Goal: Task Accomplishment & Management: Use online tool/utility

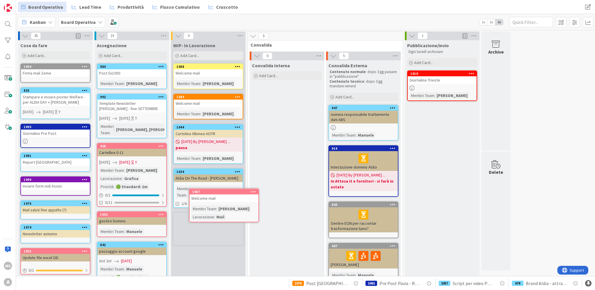
scroll to position [5, 0]
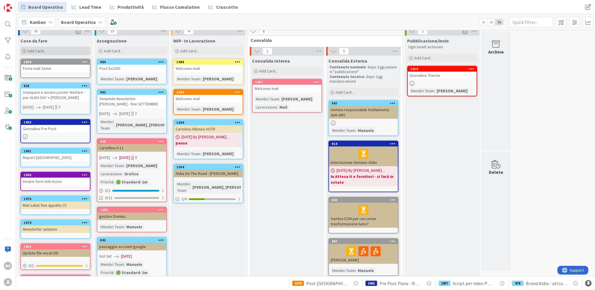
click at [28, 47] on div "Add Card..." at bounding box center [55, 51] width 70 height 9
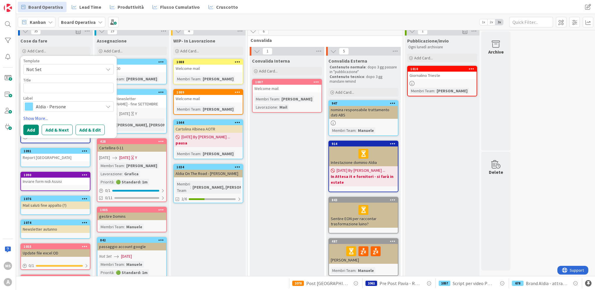
type textarea "x"
type textarea "W"
type textarea "x"
type textarea "Wel"
type textarea "x"
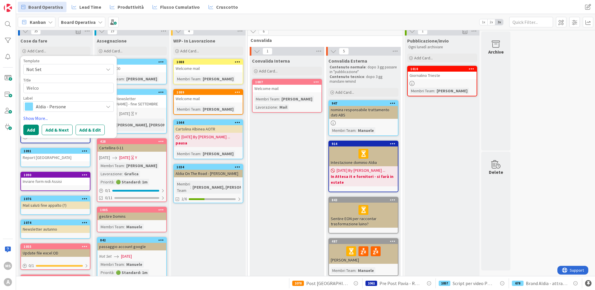
type textarea "Welcop"
type textarea "x"
type textarea "Welco"
type textarea "x"
type textarea "Welcom"
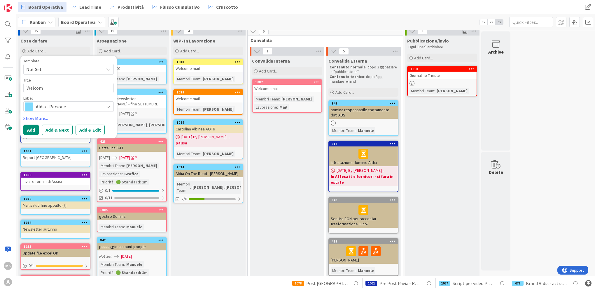
type textarea "x"
type textarea "Welcome"
type textarea "x"
type textarea "Welcome"
type textarea "x"
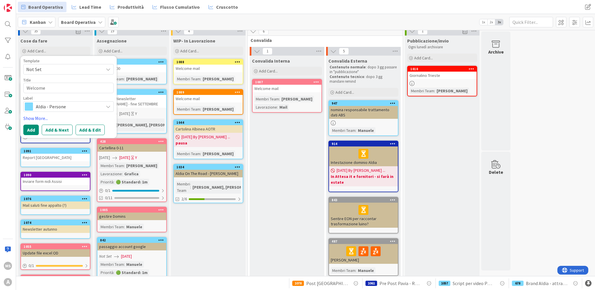
type textarea "Welcome M"
type textarea "x"
type textarea "Welcome Ma"
type textarea "x"
type textarea "Welcome Mai"
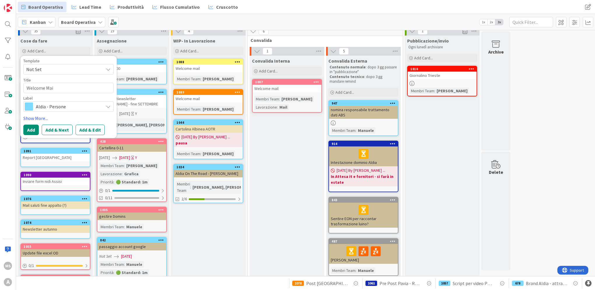
type textarea "x"
type textarea "Welcome Mail"
type textarea "x"
type textarea "Welcome Mail"
type textarea "x"
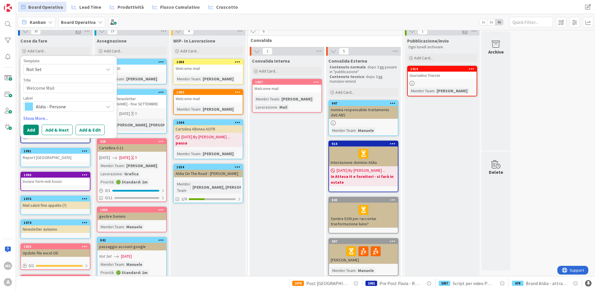
type textarea "Welcome Mail O"
type textarea "x"
type textarea "Welcome Mail Or"
type textarea "x"
type textarea "Welcome Mail Ors"
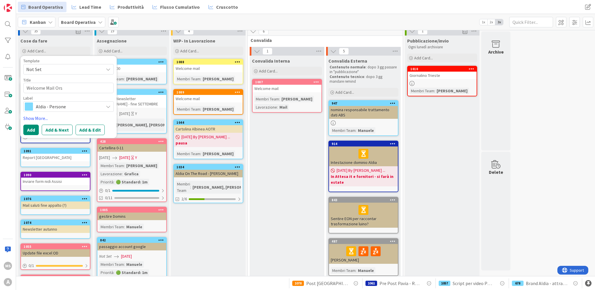
type textarea "x"
type textarea "Welcome Mail Orse"
type textarea "x"
type textarea "Welcome Mail Orsen"
type textarea "x"
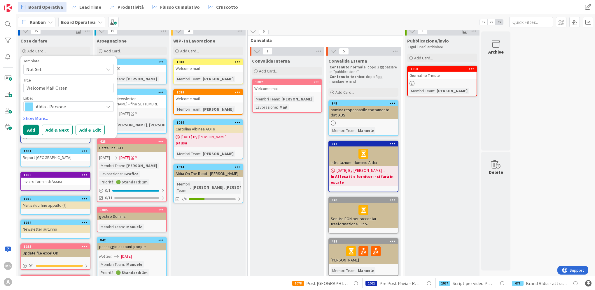
type textarea "Welcome Mail Orseni"
type textarea "x"
type textarea "Welcome Mail Orsenig"
type textarea "x"
type textarea "Welcome Mail Orsenigo"
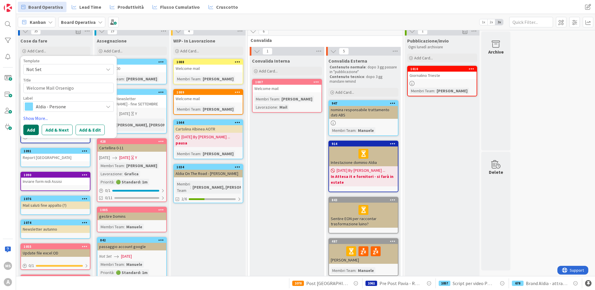
click at [29, 134] on button "Add" at bounding box center [30, 130] width 15 height 10
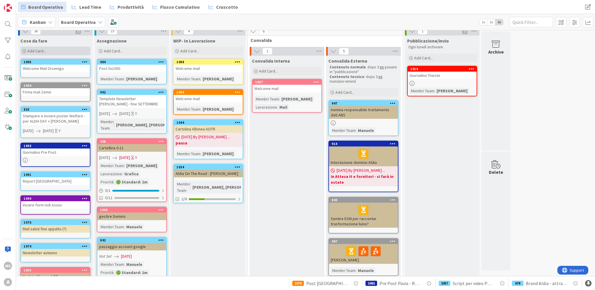
click at [37, 48] on span "Add Card..." at bounding box center [36, 50] width 19 height 5
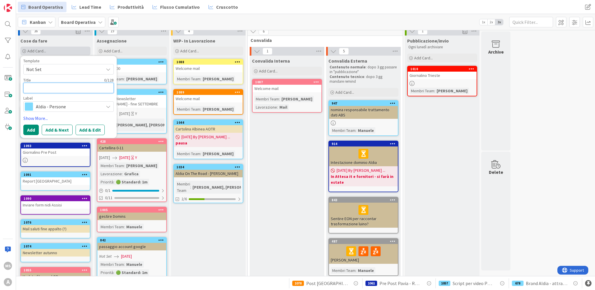
type textarea "x"
type textarea "W"
type textarea "x"
type textarea "We"
type textarea "x"
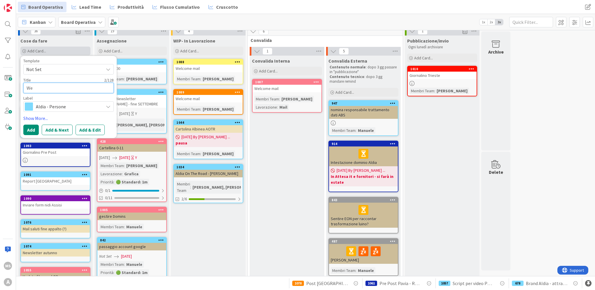
type textarea "Wel"
type textarea "x"
type textarea "Welc"
type textarea "x"
type textarea "Welco"
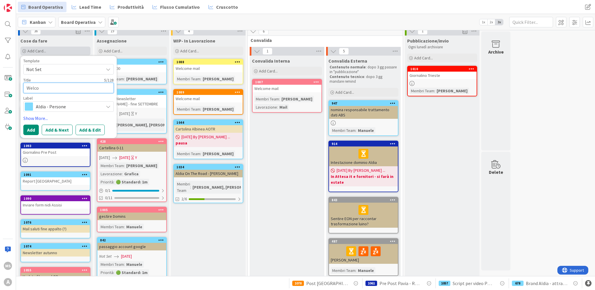
type textarea "x"
type textarea "Welcom"
type textarea "x"
type textarea "Welcome"
type textarea "x"
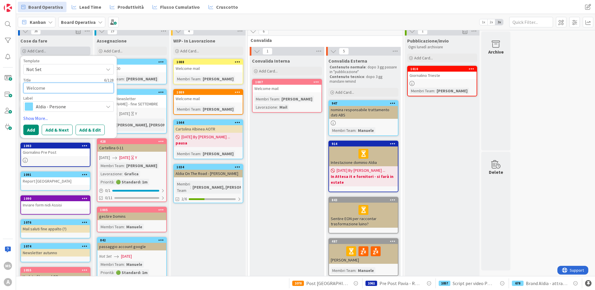
type textarea "Welcome"
type textarea "x"
type textarea "Welcome M"
type textarea "x"
type textarea "Welcome Ma"
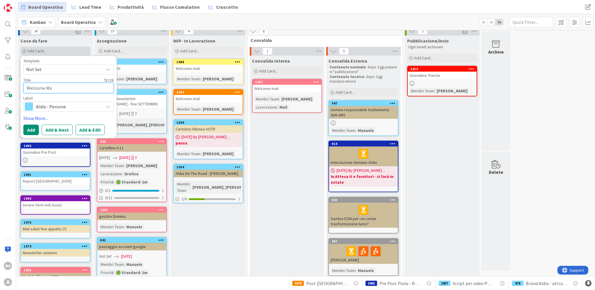
type textarea "x"
type textarea "Welcome Mai"
type textarea "x"
type textarea "Welcome Mail"
type textarea "x"
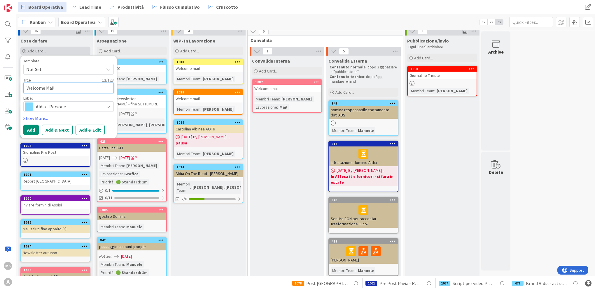
type textarea "Welcome Mail"
type textarea "x"
type textarea "Welcome Mail I"
type textarea "x"
type textarea "Welcome Mail Il"
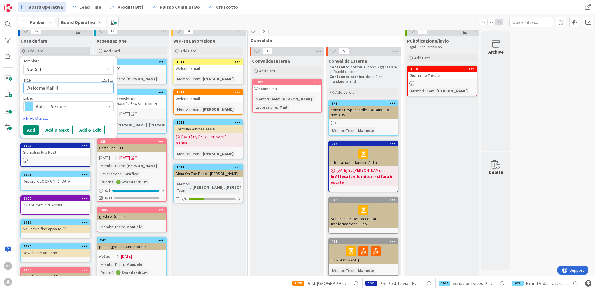
type textarea "x"
type textarea "Welcome Mail Il HG"
type textarea "x"
type textarea "Welcome Mail Il H"
type textarea "x"
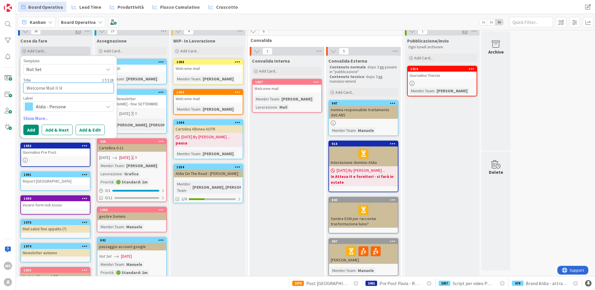
type textarea "Welcome Mail Il"
type textarea "x"
type textarea "Welcome Mail Il G"
type textarea "x"
type textarea "Welcome Mail Il Gi"
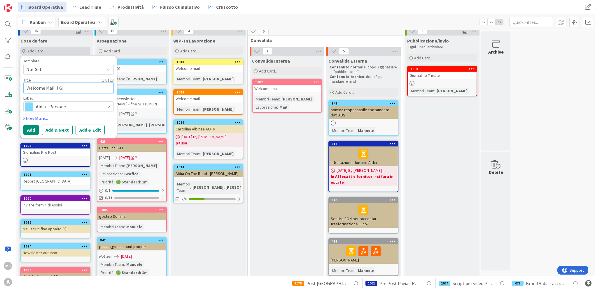
type textarea "x"
type textarea "Welcome Mail Il Gia"
type textarea "x"
type textarea "Welcome Mail Il Giar"
type textarea "x"
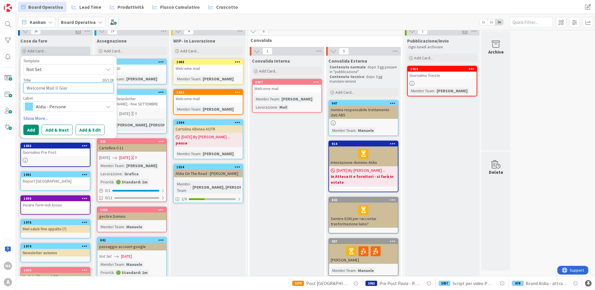
type textarea "Welcome Mail Il [PERSON_NAME]"
type textarea "x"
type textarea "Welcome Mail Il Giardi"
type textarea "x"
type textarea "Welcome Mail Il Giardin"
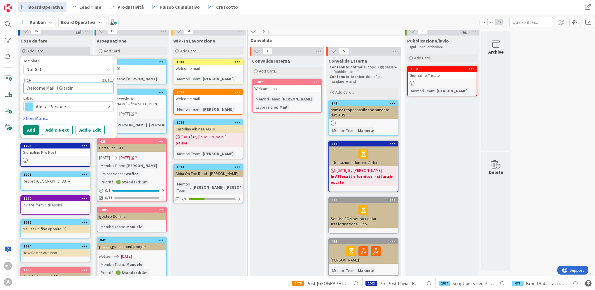
type textarea "x"
type textarea "Welcome Mail Il Giardino"
drag, startPoint x: 66, startPoint y: 115, endPoint x: 63, endPoint y: 107, distance: 8.0
click at [65, 114] on div "Template Not Set Title 24 / 128 Welcome Mail Il Giardino Label Aldia - Persone …" at bounding box center [68, 97] width 90 height 76
click at [63, 107] on span "Aldia - Persone" at bounding box center [68, 107] width 65 height 8
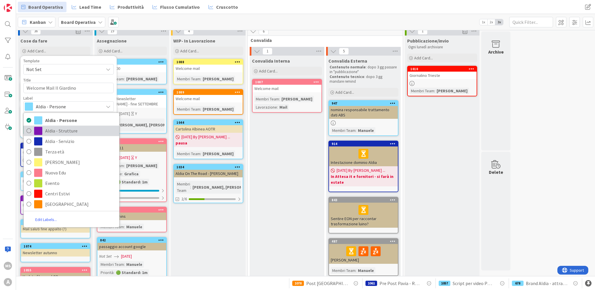
click at [59, 128] on span "Aldia - Strutture" at bounding box center [80, 131] width 71 height 9
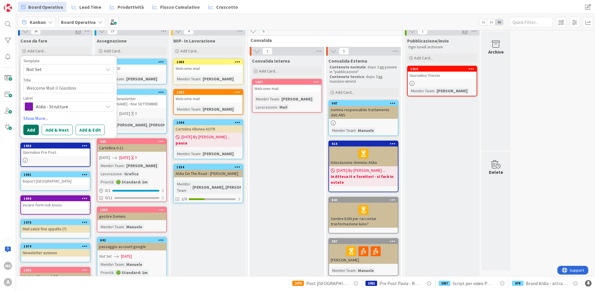
click at [31, 128] on button "Add" at bounding box center [30, 130] width 15 height 10
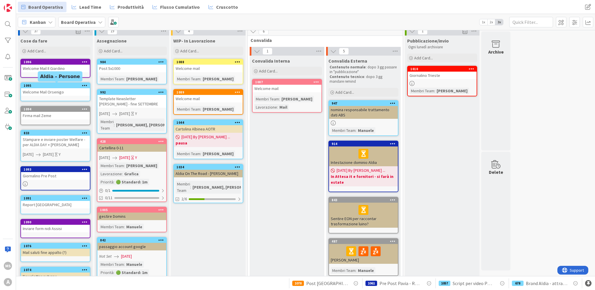
click at [38, 86] on div "1095" at bounding box center [57, 86] width 66 height 4
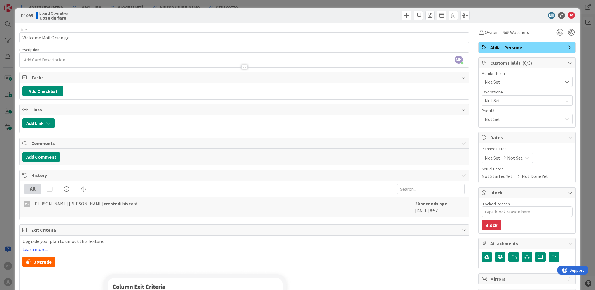
click at [499, 50] on span "Aldia - Persone" at bounding box center [527, 47] width 75 height 7
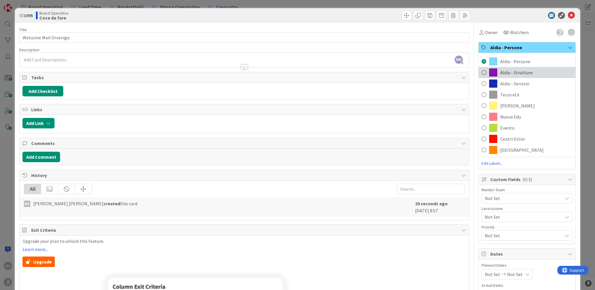
click at [501, 76] on span "Aldia - Strutture" at bounding box center [516, 72] width 32 height 7
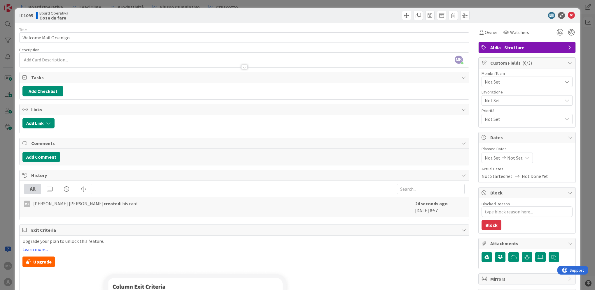
click at [587, 150] on div "ID 1095 Board Operativa Cose da fare Title 21 / 128 Welcome Mail Orsenigo Descr…" at bounding box center [297, 145] width 595 height 290
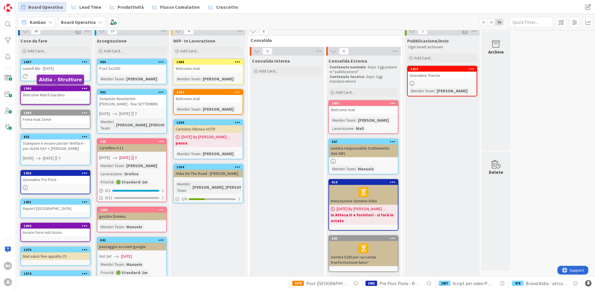
scroll to position [2, 0]
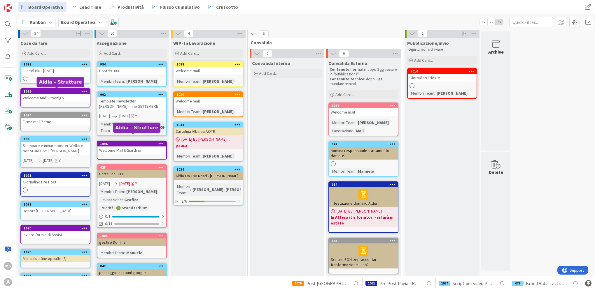
click at [142, 142] on div "1096" at bounding box center [133, 144] width 66 height 4
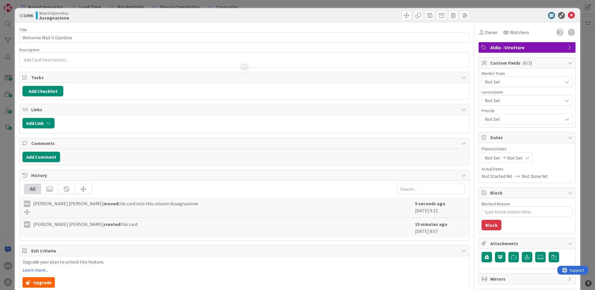
click at [508, 83] on span "Not Set" at bounding box center [524, 81] width 78 height 7
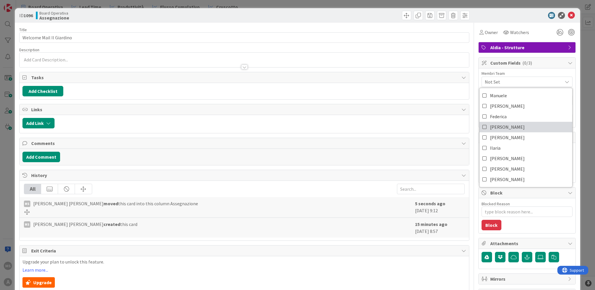
click at [497, 128] on link "[PERSON_NAME]" at bounding box center [525, 127] width 93 height 10
click at [573, 17] on div "ID 1096 Board Operativa Assegnazione" at bounding box center [297, 15] width 565 height 15
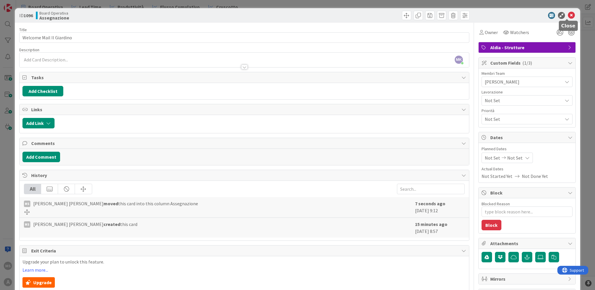
click at [568, 17] on icon at bounding box center [571, 15] width 7 height 7
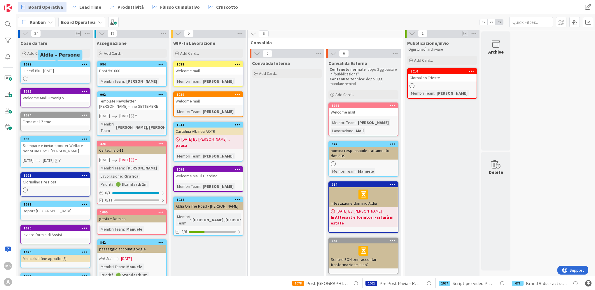
click at [61, 64] on div "1097" at bounding box center [57, 64] width 66 height 4
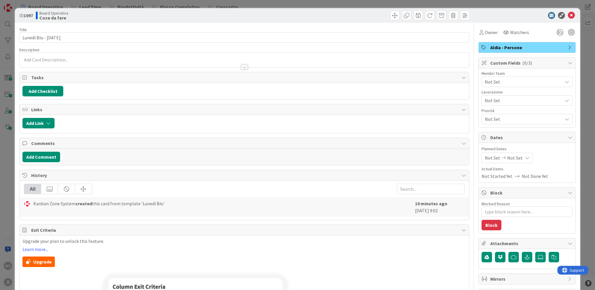
type textarea "x"
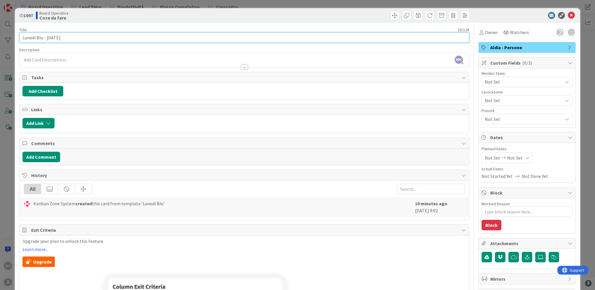
drag, startPoint x: 77, startPoint y: 36, endPoint x: 48, endPoint y: 38, distance: 29.3
click at [48, 38] on input "Lunedì Blu - [DATE]" at bounding box center [244, 37] width 450 height 10
type input "Lunedì Blu -"
type textarea "x"
type input "Lunedì Blu - L"
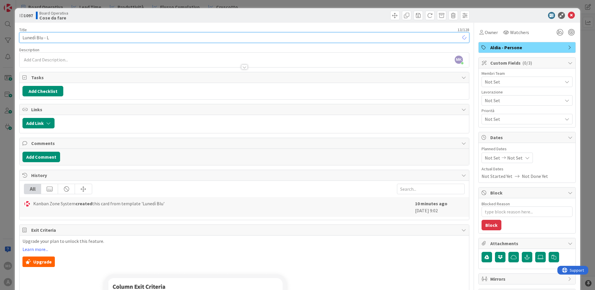
type textarea "x"
type input "Lunedì Blu - Les"
type textarea "x"
type input "Lunedì Blu - Lessico Famigliare"
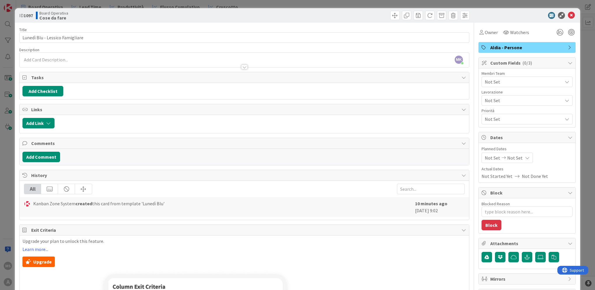
click at [76, 63] on div at bounding box center [244, 64] width 449 height 6
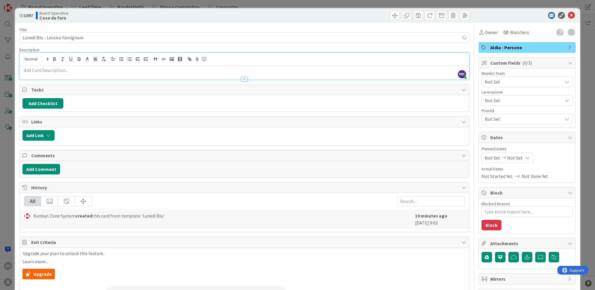
type textarea "x"
click at [76, 71] on p at bounding box center [244, 70] width 444 height 7
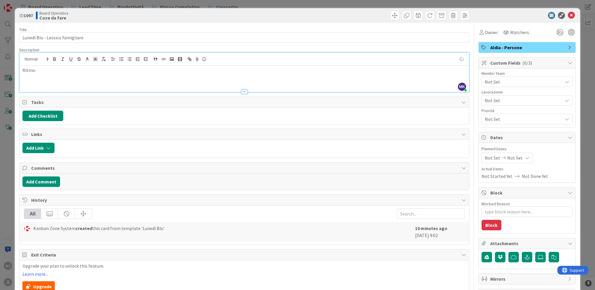
click at [538, 80] on span "Not Set" at bounding box center [524, 81] width 78 height 7
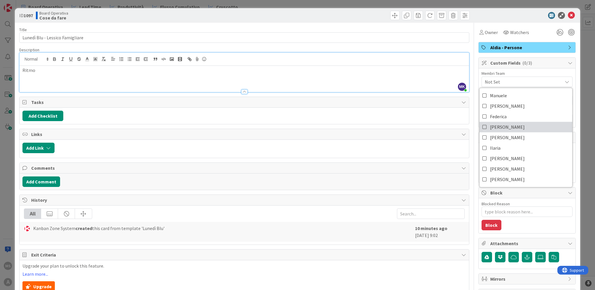
click at [520, 124] on link "[PERSON_NAME]" at bounding box center [525, 127] width 93 height 10
click at [523, 72] on div "Membri Team" at bounding box center [527, 73] width 91 height 4
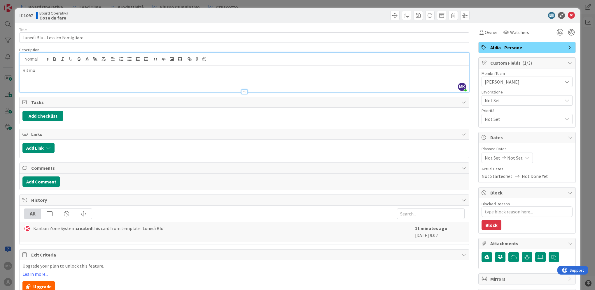
click at [524, 98] on span "Not Set" at bounding box center [522, 101] width 75 height 8
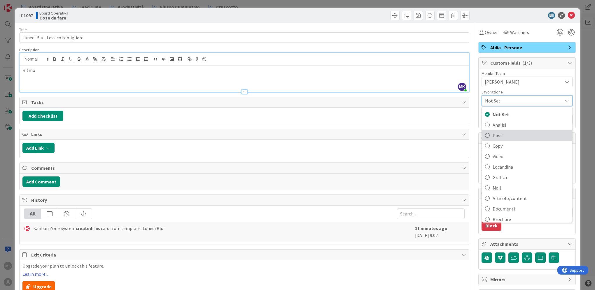
click at [522, 133] on span "Post" at bounding box center [531, 135] width 76 height 9
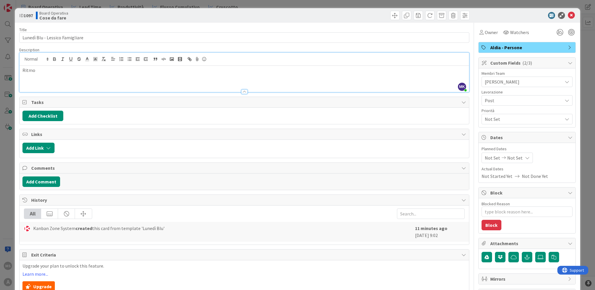
type textarea "x"
click at [568, 15] on icon at bounding box center [571, 15] width 7 height 7
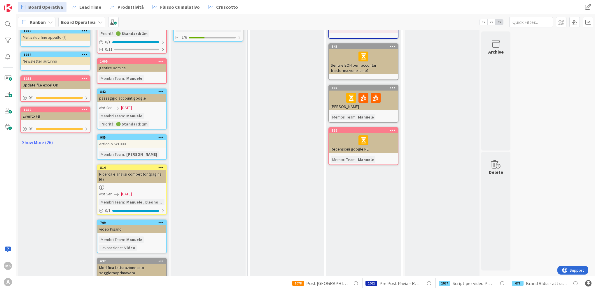
scroll to position [216, 0]
